Goal: Transaction & Acquisition: Purchase product/service

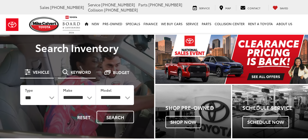
click at [79, 71] on span "Keyword" at bounding box center [81, 72] width 20 height 4
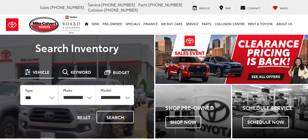
click at [79, 71] on div "**********" at bounding box center [77, 87] width 130 height 90
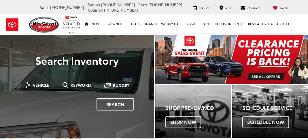
click at [75, 85] on span "Keyword" at bounding box center [81, 85] width 20 height 4
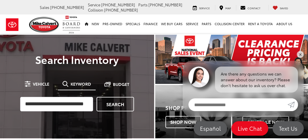
click at [60, 104] on input "search" at bounding box center [56, 104] width 73 height 14
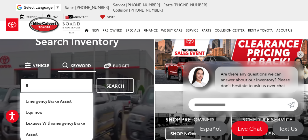
click at [32, 85] on input "*" at bounding box center [56, 85] width 73 height 14
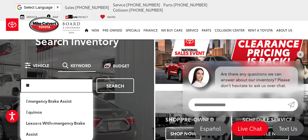
type input "**"
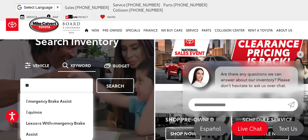
click at [76, 63] on span "Keyword" at bounding box center [81, 65] width 20 height 4
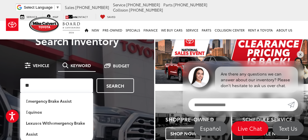
click at [76, 63] on span "Keyword" at bounding box center [81, 65] width 20 height 4
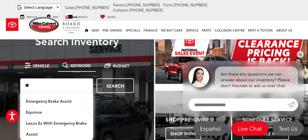
scroll to position [5, 0]
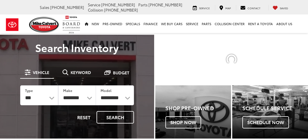
click at [83, 72] on span "Keyword" at bounding box center [81, 72] width 20 height 4
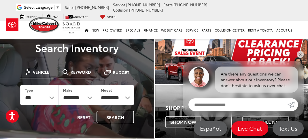
click at [76, 71] on span "Keyword" at bounding box center [81, 72] width 20 height 4
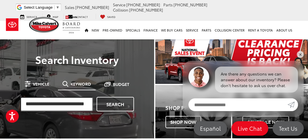
click at [70, 104] on input "search" at bounding box center [56, 104] width 73 height 14
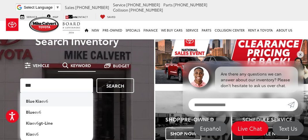
click at [43, 101] on li "blue kia ev6" at bounding box center [56, 100] width 73 height 14
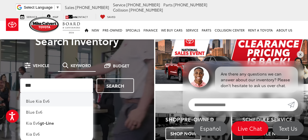
type input "**********"
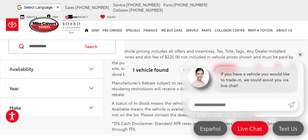
scroll to position [183, 0]
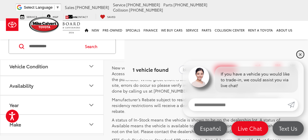
click at [299, 54] on link "✕" at bounding box center [300, 54] width 7 height 7
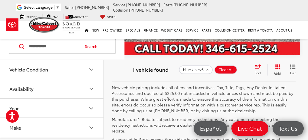
scroll to position [163, 0]
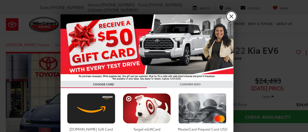
click at [227, 19] on link "X" at bounding box center [232, 17] width 10 height 10
click at [226, 19] on link "Collision Center" at bounding box center [229, 23] width 33 height 18
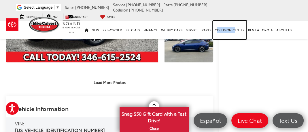
scroll to position [115, 0]
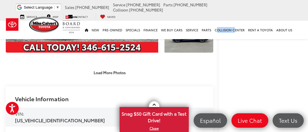
click at [25, 106] on div "Vehicle Information" at bounding box center [110, 97] width 208 height 21
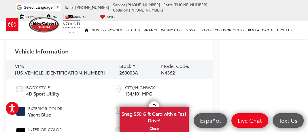
drag, startPoint x: 25, startPoint y: 67, endPoint x: 72, endPoint y: 71, distance: 47.2
click at [72, 71] on div "VIN: [US_VEHICLE_IDENTIFICATION_NUMBER]" at bounding box center [65, 69] width 100 height 13
drag, startPoint x: 75, startPoint y: 69, endPoint x: 26, endPoint y: 64, distance: 49.0
click at [26, 64] on div "VIN: [US_VEHICLE_IDENTIFICATION_NUMBER] Stock #: 260003A Model Code: N4362" at bounding box center [110, 69] width 208 height 19
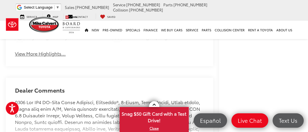
scroll to position [413, 0]
